Goal: Information Seeking & Learning: Learn about a topic

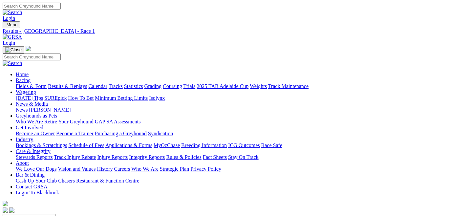
click at [27, 83] on link "Fields & Form" at bounding box center [31, 86] width 31 height 6
drag, startPoint x: 0, startPoint y: 0, endPoint x: 172, endPoint y: 83, distance: 190.4
click at [55, 214] on select "South Australia New South Wales Northern Territory Queensland Tasmania Victoria…" at bounding box center [29, 217] width 53 height 6
select select "QLD"
click at [31, 214] on select "South Australia New South Wales Northern Territory Queensland Tasmania Victoria…" at bounding box center [29, 217] width 53 height 6
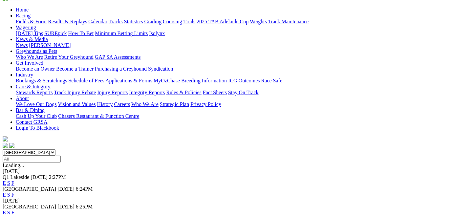
scroll to position [66, 0]
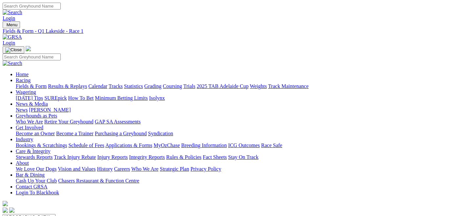
click at [24, 83] on link "Fields & Form" at bounding box center [31, 86] width 31 height 6
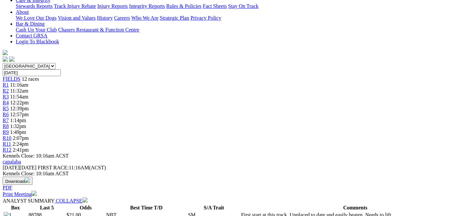
scroll to position [144, 0]
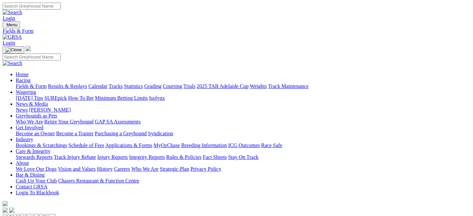
click at [55, 214] on select "[GEOGRAPHIC_DATA] [GEOGRAPHIC_DATA] [GEOGRAPHIC_DATA] [GEOGRAPHIC_DATA] [GEOGRA…" at bounding box center [29, 217] width 53 height 6
select select "QLD"
click at [31, 214] on select "[GEOGRAPHIC_DATA] [GEOGRAPHIC_DATA] [GEOGRAPHIC_DATA] [GEOGRAPHIC_DATA] [GEOGRA…" at bounding box center [29, 217] width 53 height 6
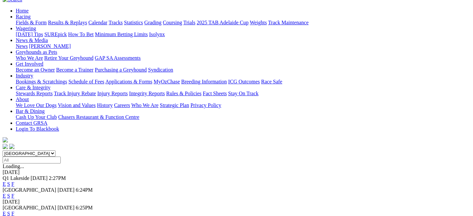
scroll to position [68, 0]
